Goal: Information Seeking & Learning: Learn about a topic

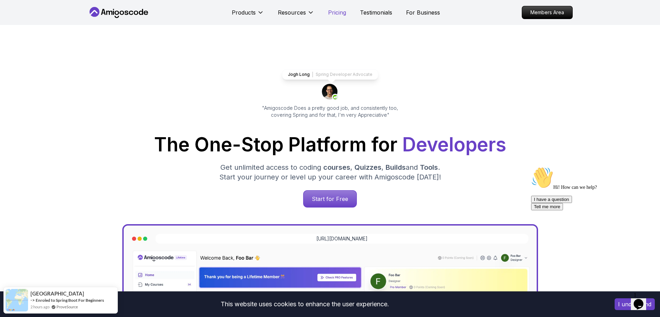
click at [332, 13] on p "Pricing" at bounding box center [337, 12] width 18 height 8
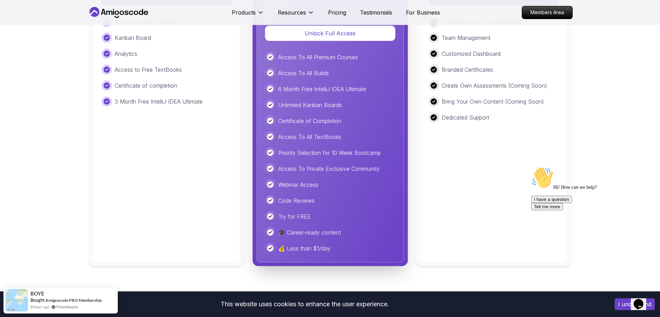
scroll to position [1607, 0]
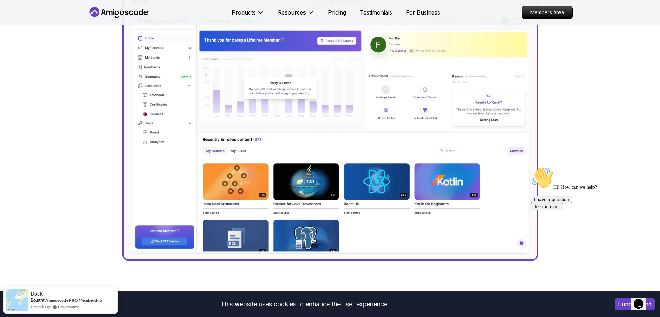
scroll to position [0, 0]
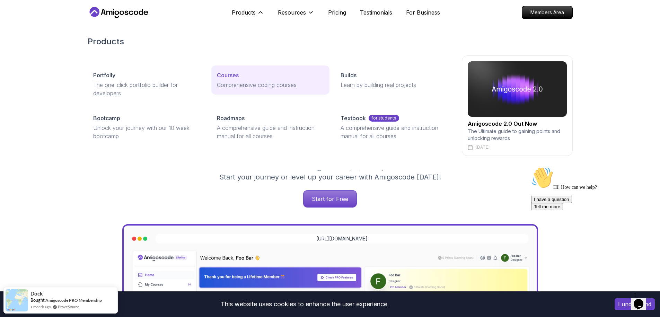
click at [234, 80] on link "Courses Comprehensive coding courses" at bounding box center [270, 79] width 118 height 29
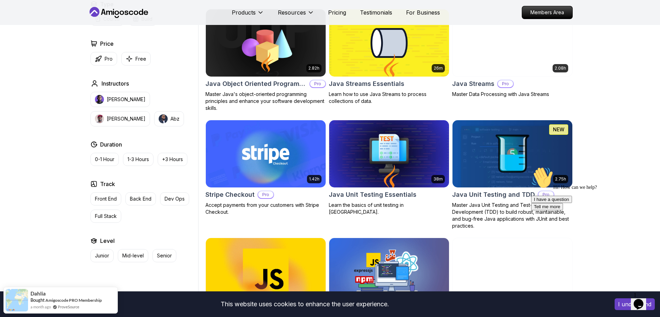
scroll to position [832, 0]
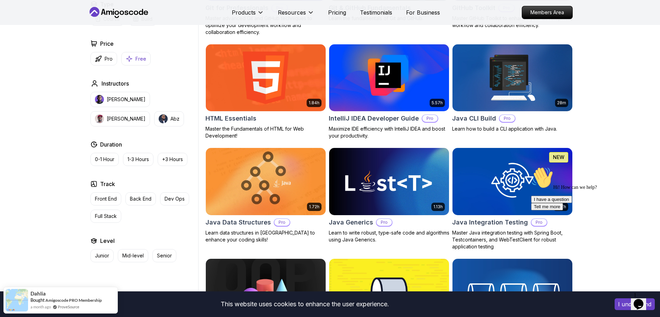
click at [135, 61] on p "Free" at bounding box center [140, 58] width 11 height 7
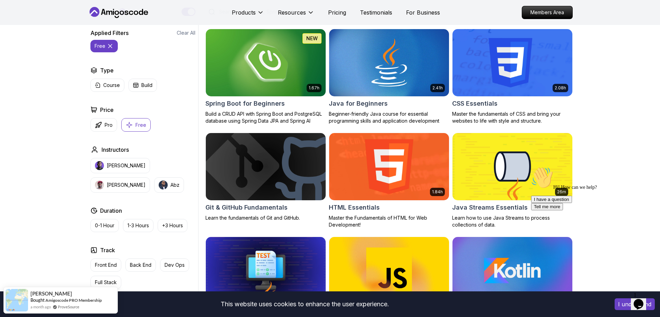
scroll to position [125, 0]
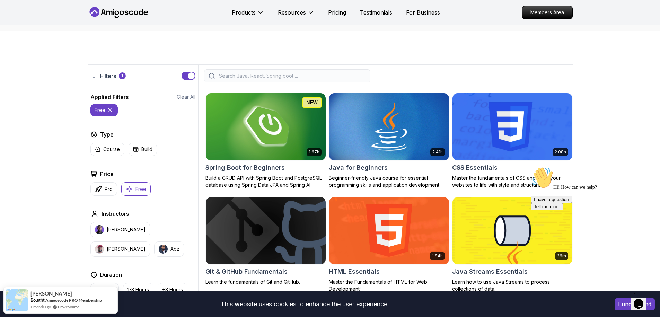
click at [240, 140] on img at bounding box center [266, 126] width 126 height 70
